Goal: Navigation & Orientation: Find specific page/section

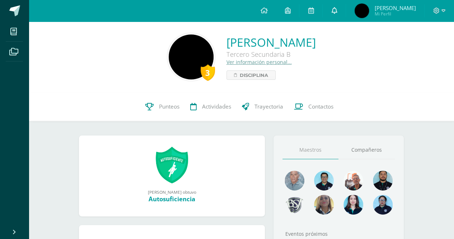
click at [334, 12] on icon at bounding box center [334, 10] width 6 height 6
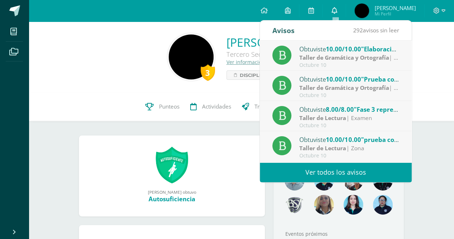
click at [334, 12] on icon at bounding box center [334, 10] width 6 height 6
click at [240, 76] on span "Disciplina" at bounding box center [254, 75] width 28 height 9
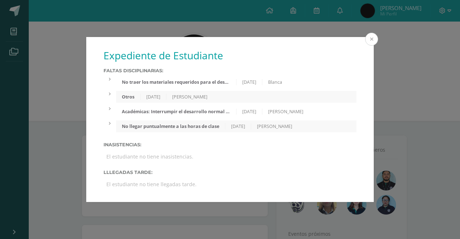
click at [373, 36] on button at bounding box center [371, 39] width 13 height 13
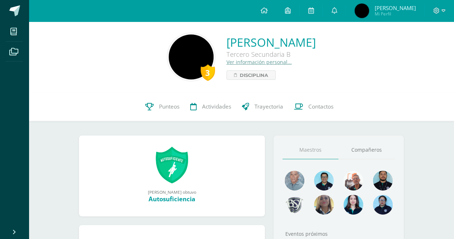
click at [227, 65] on link "Ver información personal..." at bounding box center [259, 62] width 65 height 7
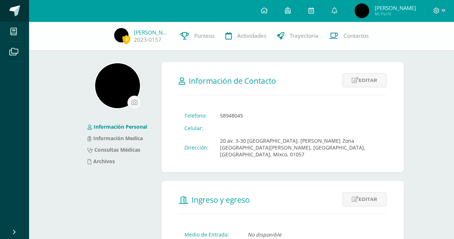
click at [14, 10] on span at bounding box center [14, 10] width 11 height 11
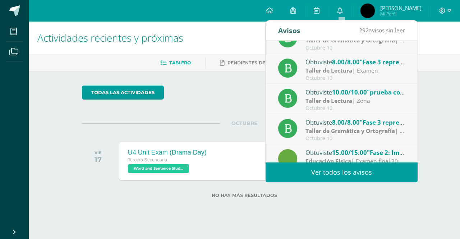
scroll to position [72, 0]
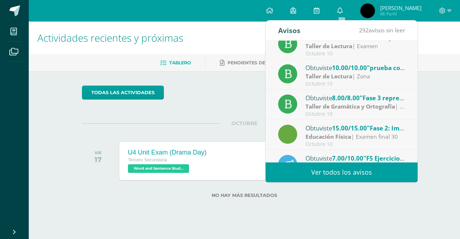
click at [357, 166] on link "Ver todos los avisos" at bounding box center [341, 172] width 152 height 20
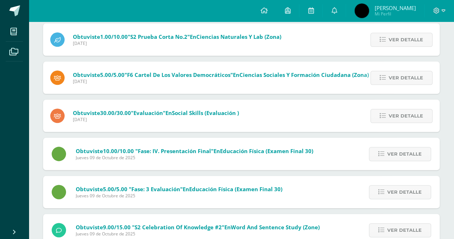
scroll to position [392, 0]
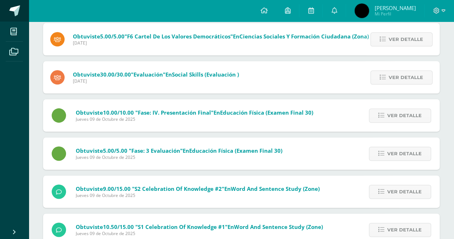
click at [19, 6] on span at bounding box center [14, 10] width 11 height 11
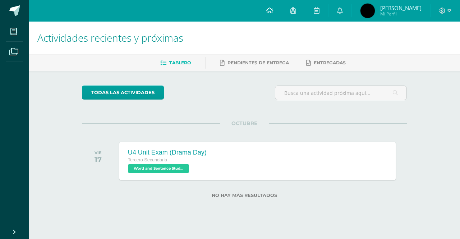
click at [270, 9] on icon at bounding box center [269, 10] width 7 height 6
click at [246, 62] on span "Pendientes de entrega" at bounding box center [257, 62] width 61 height 5
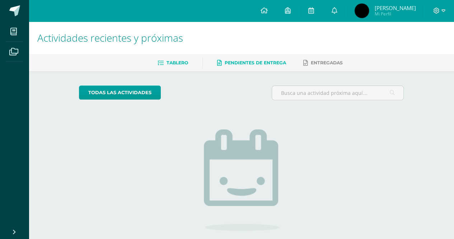
click at [175, 61] on span "Tablero" at bounding box center [178, 62] width 22 height 5
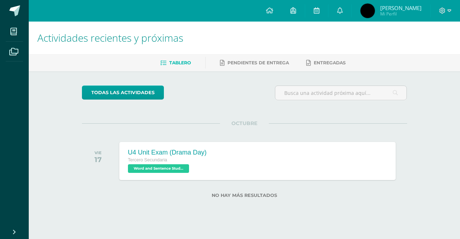
click at [445, 18] on div at bounding box center [444, 11] width 29 height 22
click at [446, 8] on span at bounding box center [445, 11] width 12 height 8
click at [420, 35] on span "Configuración" at bounding box center [426, 38] width 33 height 7
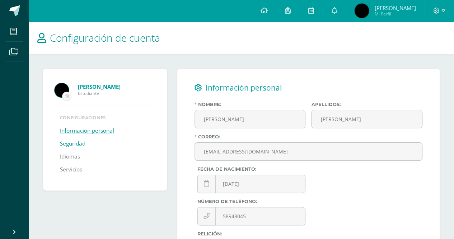
click at [79, 141] on link "Seguridad" at bounding box center [72, 143] width 25 height 13
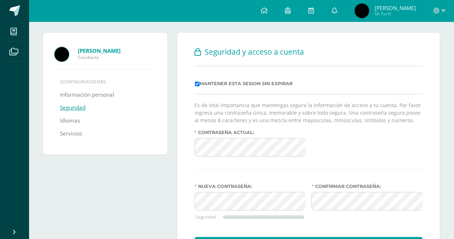
scroll to position [77, 0]
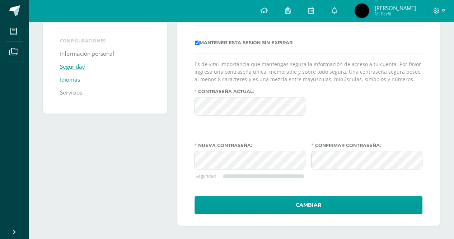
click at [73, 79] on link "Idiomas" at bounding box center [70, 79] width 20 height 13
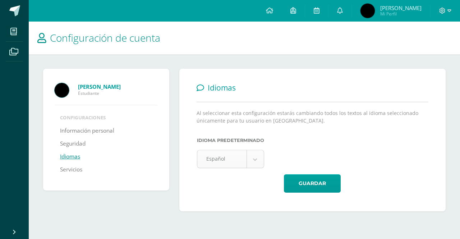
click at [247, 154] on body "Mis cursos Archivos Cerrar panel Álgebra Tercero Secundaria "B" Ciencias Natura…" at bounding box center [230, 113] width 460 height 226
click at [253, 156] on body "Mis cursos Archivos Cerrar panel Álgebra Tercero Secundaria "B" Ciencias Natura…" at bounding box center [230, 113] width 460 height 226
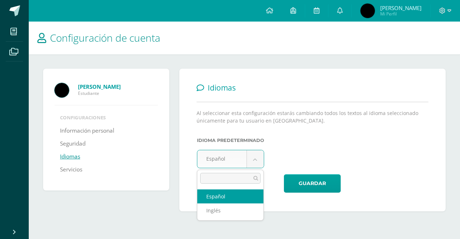
click at [243, 161] on body "Mis cursos Archivos Cerrar panel Álgebra Tercero Secundaria "B" Ciencias Natura…" at bounding box center [230, 113] width 460 height 226
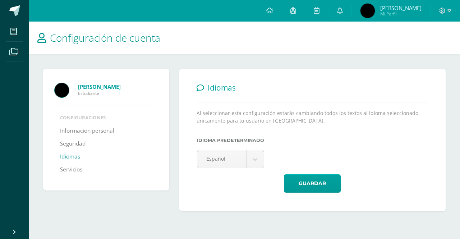
click at [91, 168] on li "Servicios" at bounding box center [106, 169] width 92 height 13
click at [78, 170] on link "Servicios" at bounding box center [71, 169] width 22 height 13
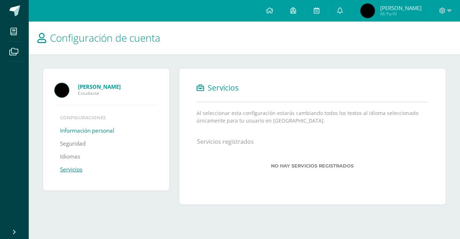
click at [98, 128] on link "Información personal" at bounding box center [87, 130] width 54 height 13
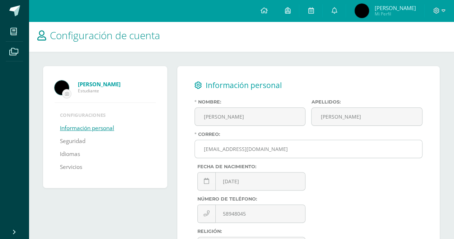
scroll to position [72, 0]
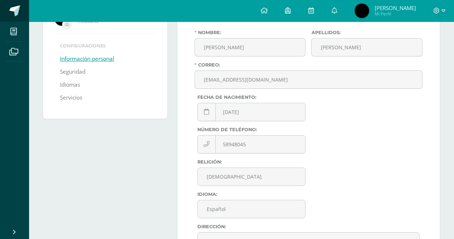
click at [19, 13] on span at bounding box center [14, 10] width 11 height 11
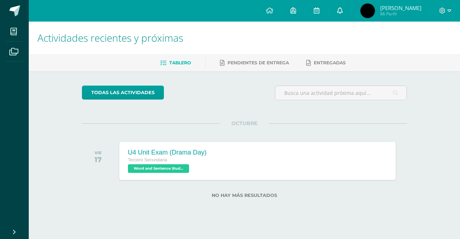
click at [343, 9] on icon at bounding box center [340, 10] width 6 height 6
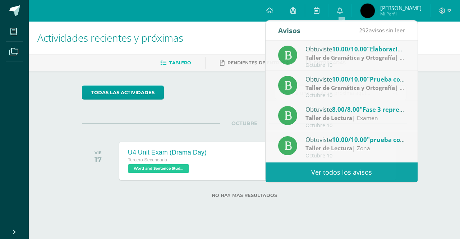
click at [387, 8] on span "[PERSON_NAME]" at bounding box center [400, 7] width 41 height 7
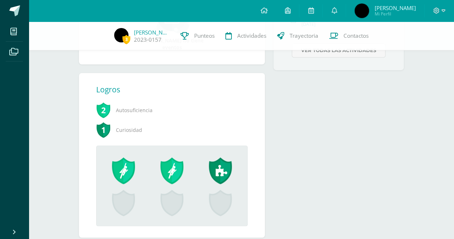
scroll to position [260, 0]
